Goal: Answer question/provide support: Share knowledge or assist other users

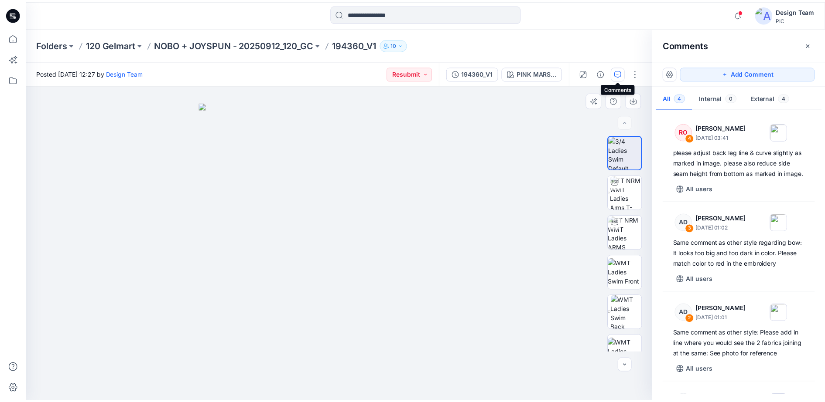
scroll to position [88, 0]
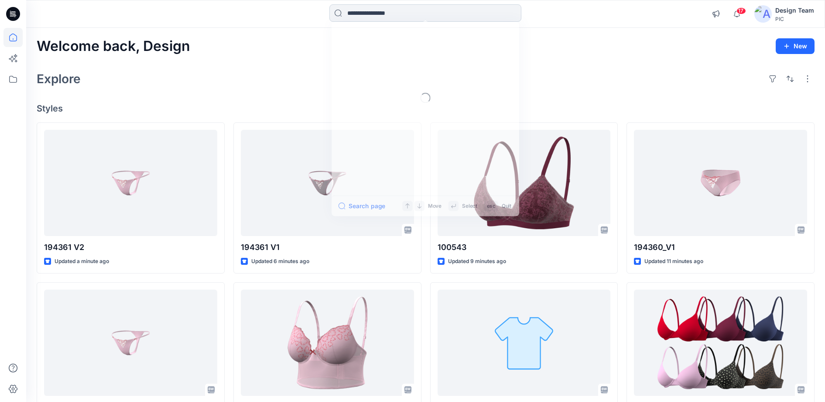
click at [388, 16] on input at bounding box center [425, 12] width 192 height 17
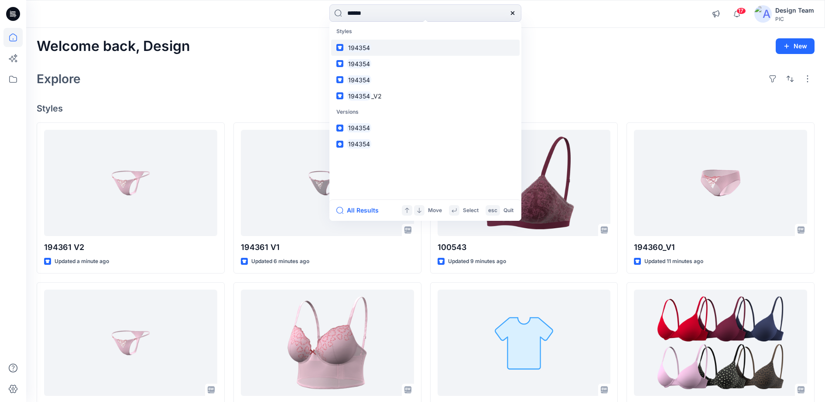
type input "******"
click at [365, 49] on mark "194354" at bounding box center [359, 48] width 24 height 10
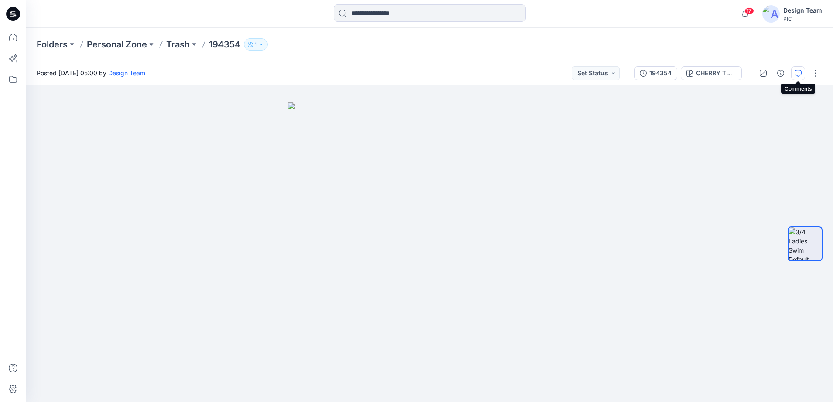
click at [798, 75] on icon "button" at bounding box center [797, 73] width 7 height 7
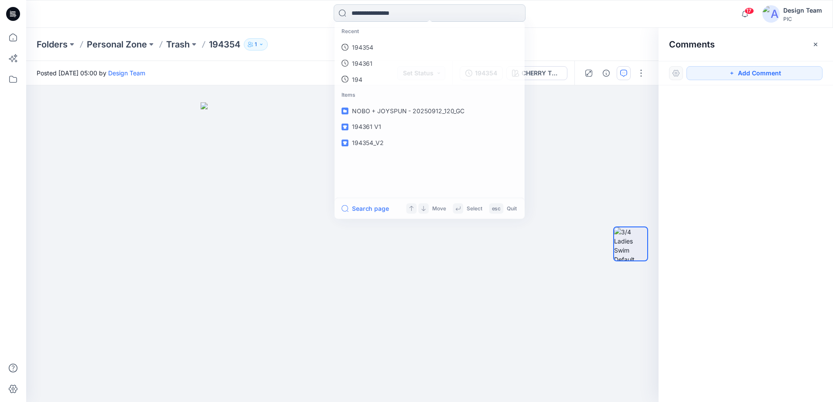
click at [394, 9] on input at bounding box center [430, 12] width 192 height 17
click at [240, 147] on img at bounding box center [342, 252] width 283 height 300
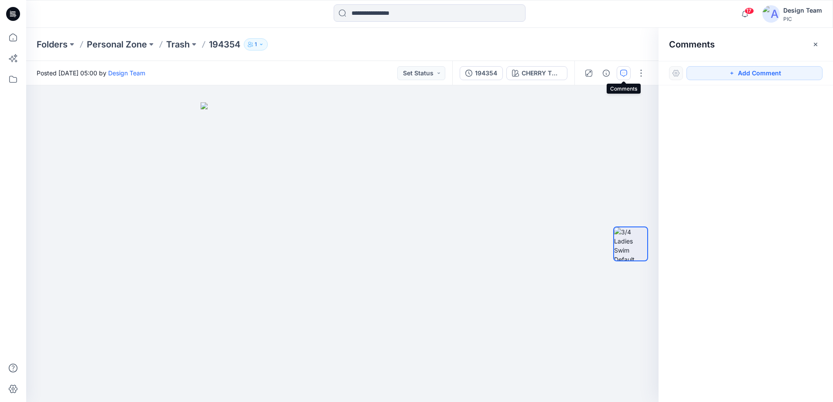
click at [626, 72] on icon "button" at bounding box center [623, 73] width 7 height 7
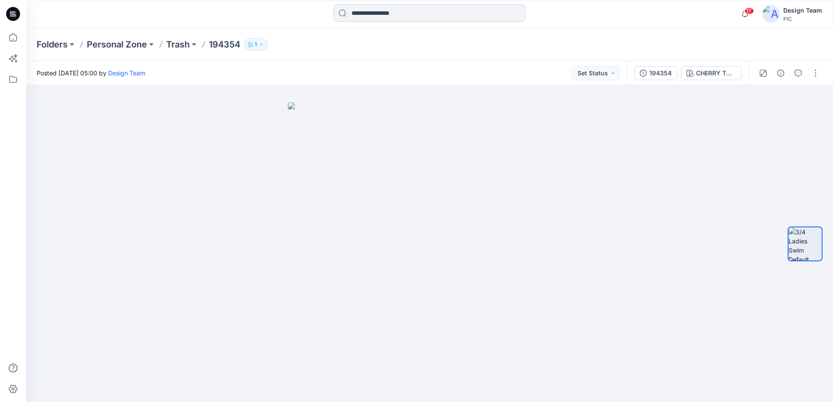
click at [449, 13] on input at bounding box center [430, 12] width 192 height 17
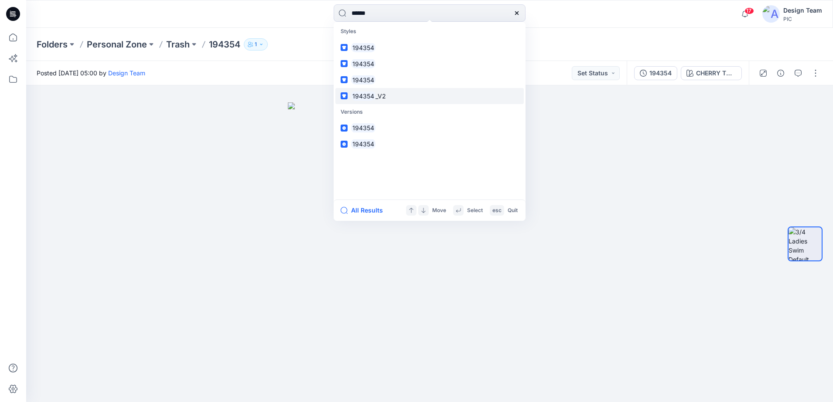
type input "******"
click at [404, 98] on link "194354 _V2" at bounding box center [429, 96] width 188 height 16
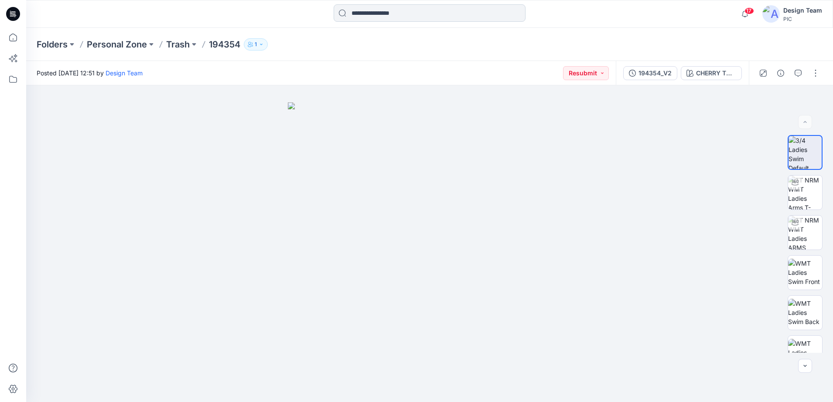
click at [411, 16] on input at bounding box center [430, 12] width 192 height 17
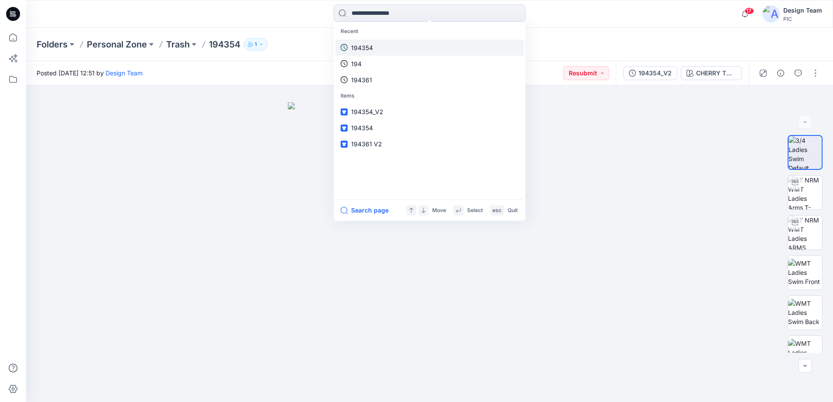
click at [374, 49] on link "194354" at bounding box center [429, 48] width 188 height 16
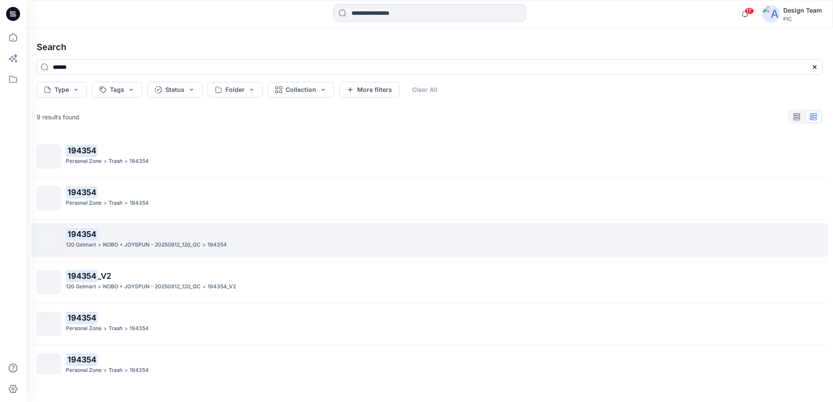
click at [81, 237] on mark "194354" at bounding box center [82, 234] width 32 height 12
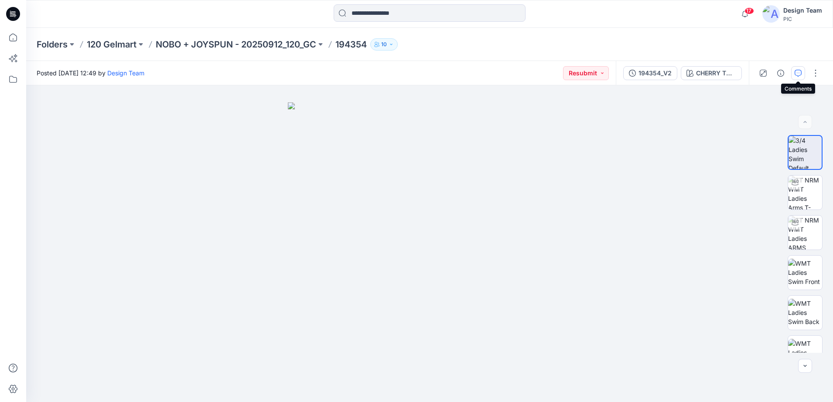
click at [799, 73] on icon "button" at bounding box center [797, 73] width 7 height 7
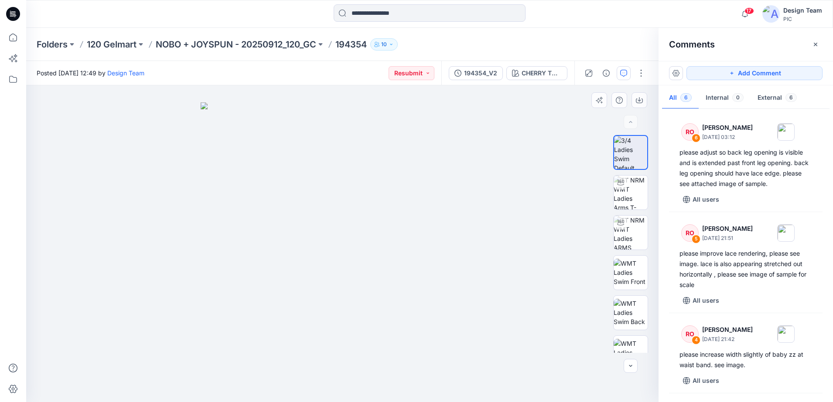
click at [344, 252] on img at bounding box center [342, 252] width 283 height 300
click at [631, 191] on img at bounding box center [631, 193] width 34 height 34
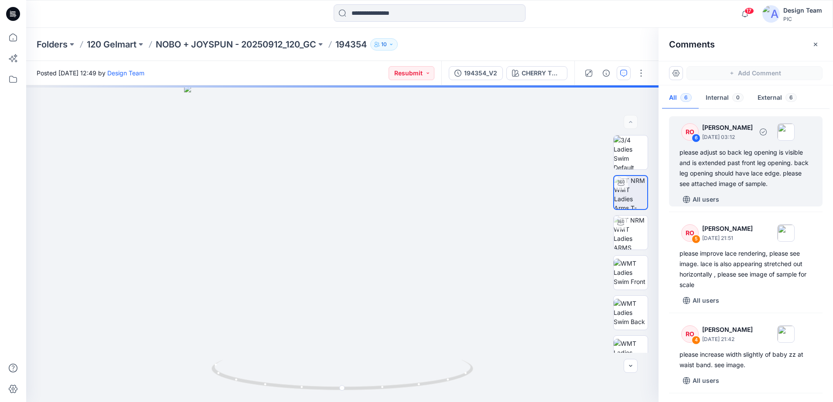
click at [694, 140] on div "6" at bounding box center [696, 138] width 9 height 9
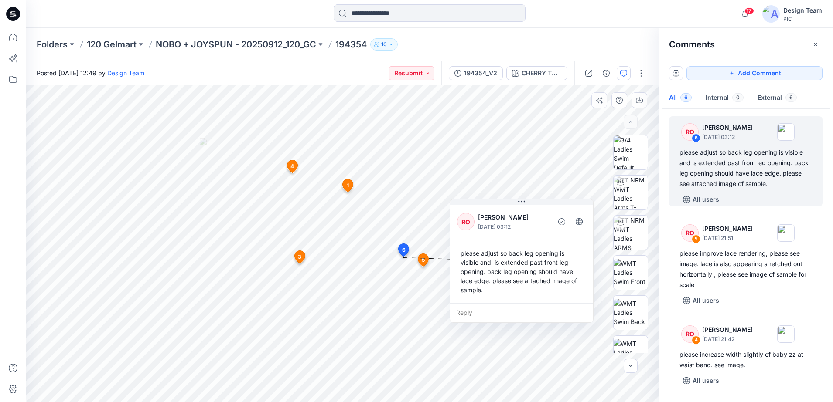
drag, startPoint x: 345, startPoint y: 283, endPoint x: 544, endPoint y: 300, distance: 199.6
click at [544, 300] on div "RO [PERSON_NAME] [DATE] 03:12 please adjust so back leg opening is visible and …" at bounding box center [521, 253] width 143 height 100
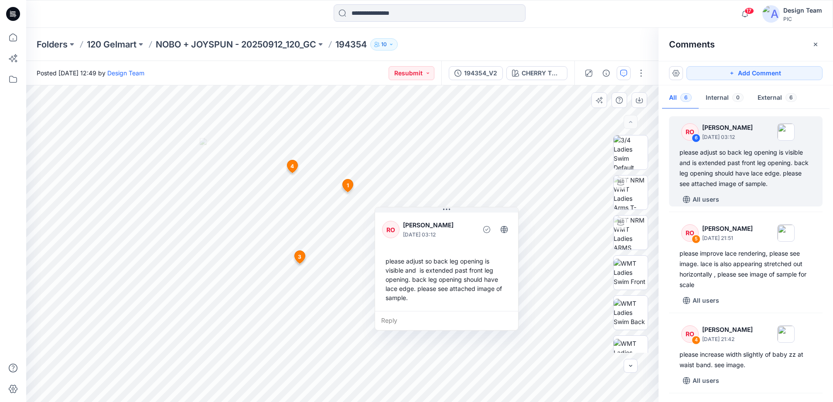
drag, startPoint x: 488, startPoint y: 247, endPoint x: 450, endPoint y: 225, distance: 44.6
click at [450, 225] on p "[PERSON_NAME]" at bounding box center [438, 225] width 71 height 10
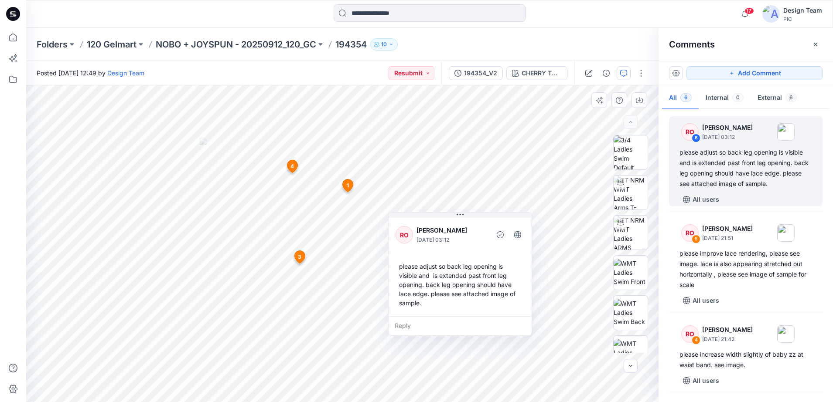
drag, startPoint x: 453, startPoint y: 225, endPoint x: 474, endPoint y: 232, distance: 21.5
click at [469, 230] on p "[PERSON_NAME]" at bounding box center [451, 230] width 71 height 10
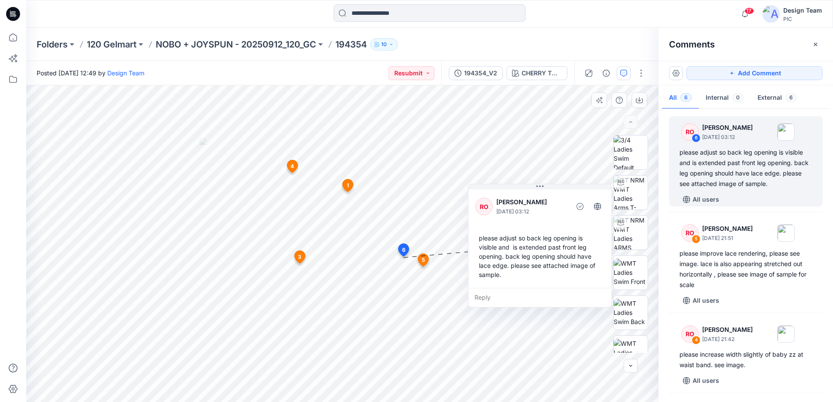
drag, startPoint x: 475, startPoint y: 229, endPoint x: 550, endPoint y: 200, distance: 80.7
click at [550, 200] on p "[PERSON_NAME]" at bounding box center [531, 202] width 71 height 10
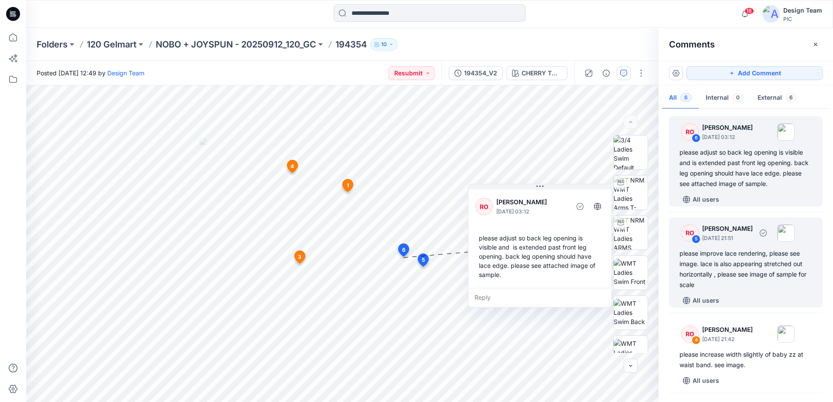
click at [697, 235] on div "5" at bounding box center [696, 239] width 9 height 9
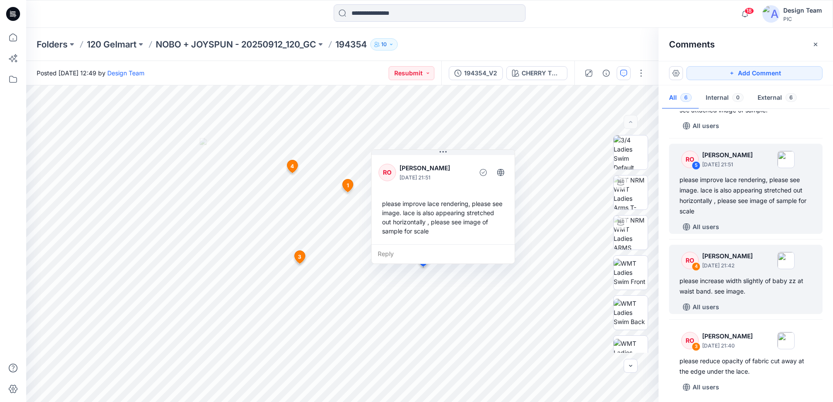
scroll to position [55, 0]
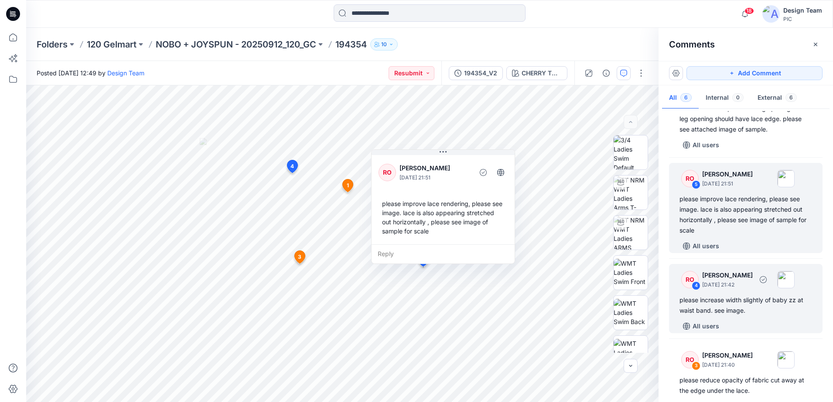
click at [694, 284] on div "4" at bounding box center [696, 286] width 9 height 9
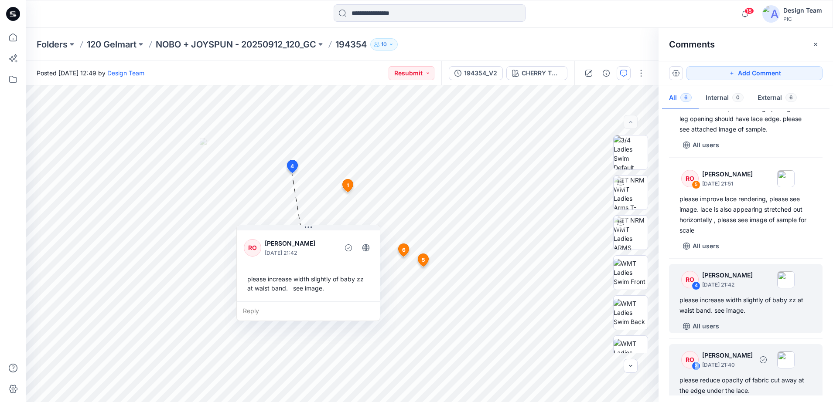
click at [700, 355] on div "RO 3 [PERSON_NAME] [DATE] 21:40" at bounding box center [734, 360] width 120 height 24
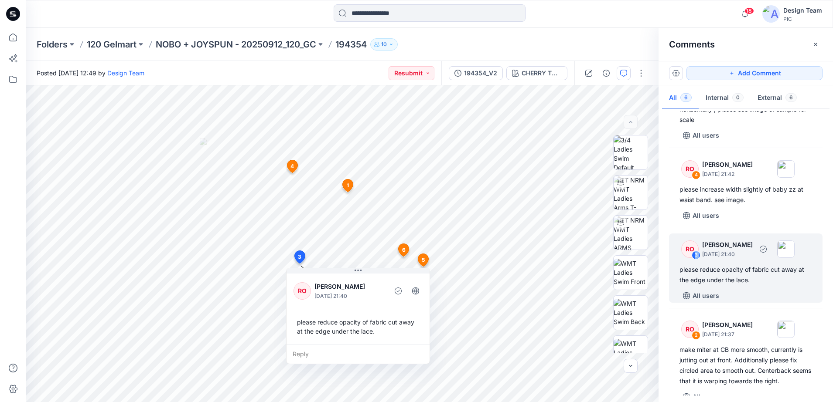
scroll to position [181, 0]
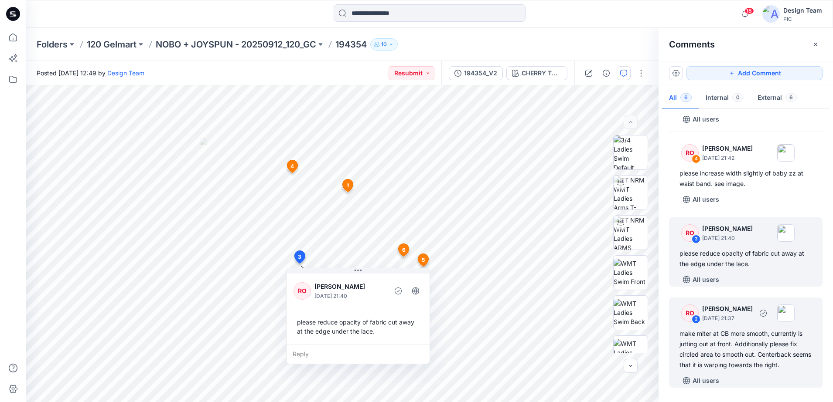
click at [698, 323] on div "RO 2 [PERSON_NAME] [DATE] 21:37" at bounding box center [734, 313] width 120 height 24
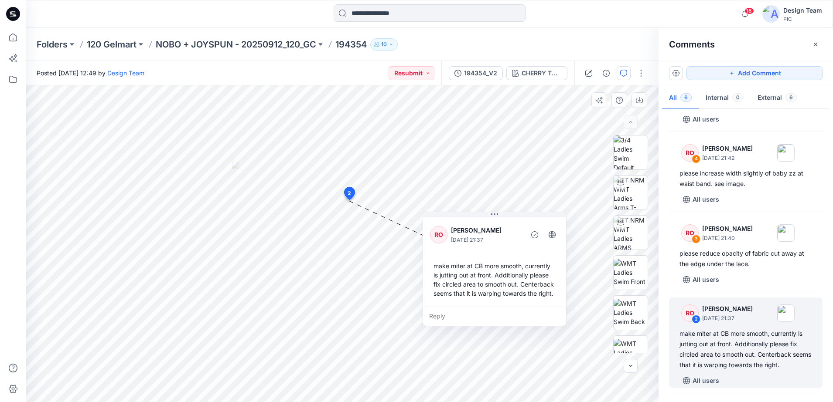
drag, startPoint x: 422, startPoint y: 256, endPoint x: 487, endPoint y: 308, distance: 83.2
click at [487, 308] on div "Reply" at bounding box center [494, 316] width 143 height 19
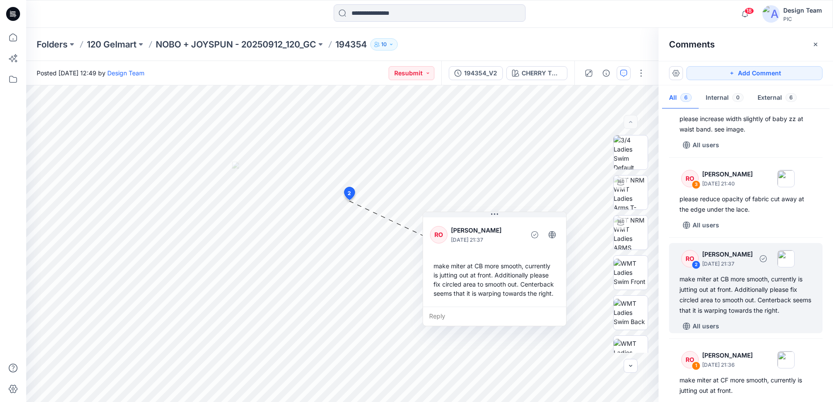
scroll to position [259, 0]
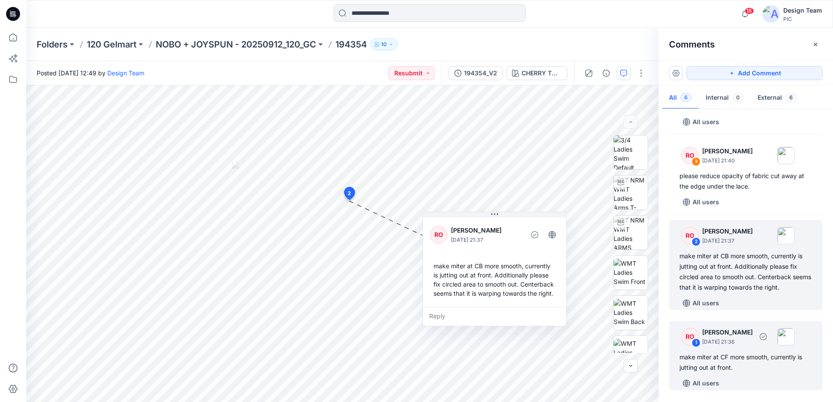
click at [699, 341] on div "1" at bounding box center [696, 343] width 9 height 9
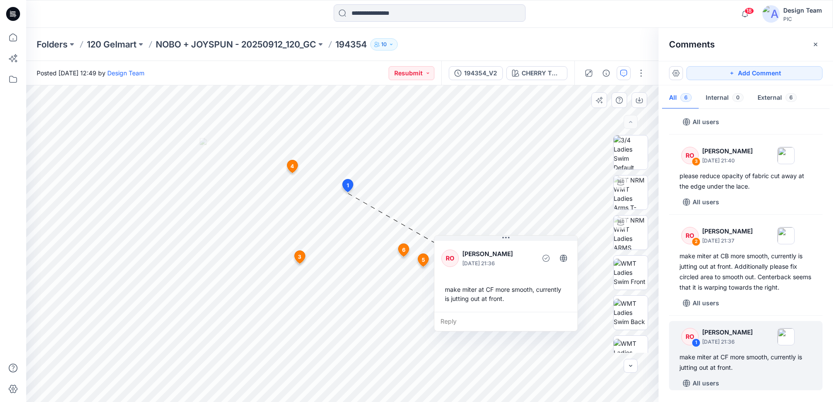
drag, startPoint x: 505, startPoint y: 211, endPoint x: 549, endPoint y: 314, distance: 111.9
click at [550, 312] on div "RO [PERSON_NAME] [DATE] 21:36 make miter at CF more smooth, currently is juttin…" at bounding box center [505, 275] width 143 height 73
click at [525, 318] on div "RO [PERSON_NAME] [DATE] 21:36 make miter at CF more smooth, currently is juttin…" at bounding box center [504, 281] width 143 height 73
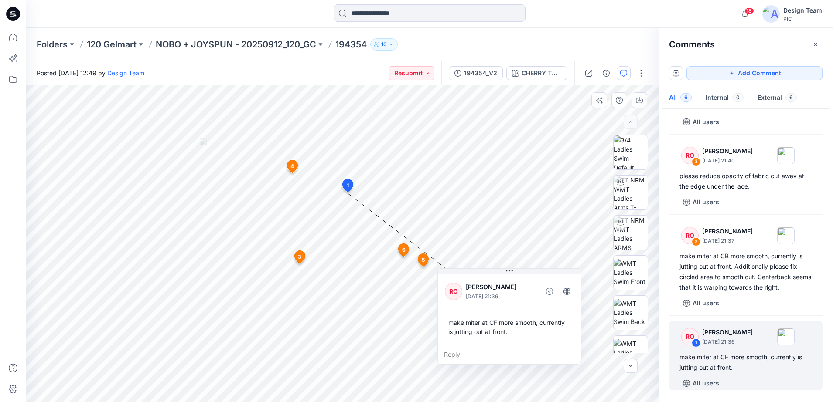
drag, startPoint x: 508, startPoint y: 337, endPoint x: 512, endPoint y: 344, distance: 8.6
click at [512, 344] on div "RO [PERSON_NAME] [DATE] 21:36 make miter at CF more smooth, currently is juttin…" at bounding box center [509, 309] width 143 height 73
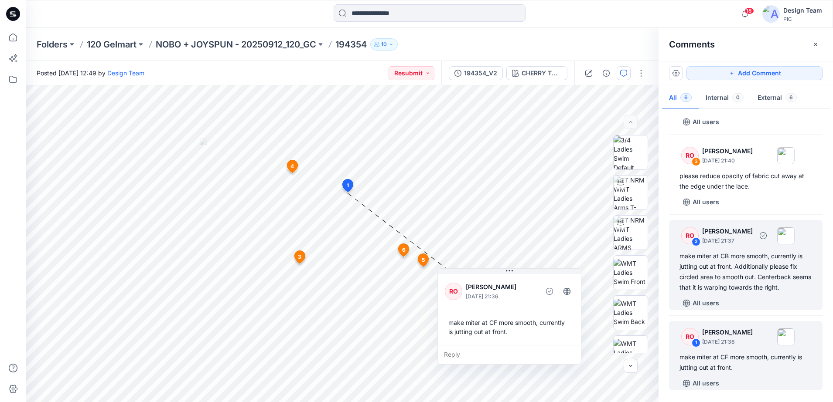
click at [693, 242] on div "2" at bounding box center [696, 242] width 9 height 9
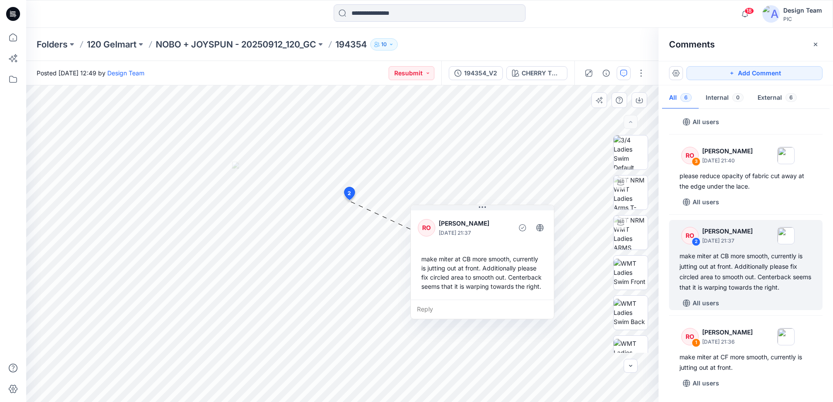
drag, startPoint x: 463, startPoint y: 261, endPoint x: 523, endPoint y: 308, distance: 76.1
click at [523, 308] on div "Reply" at bounding box center [482, 309] width 143 height 19
